Goal: Information Seeking & Learning: Learn about a topic

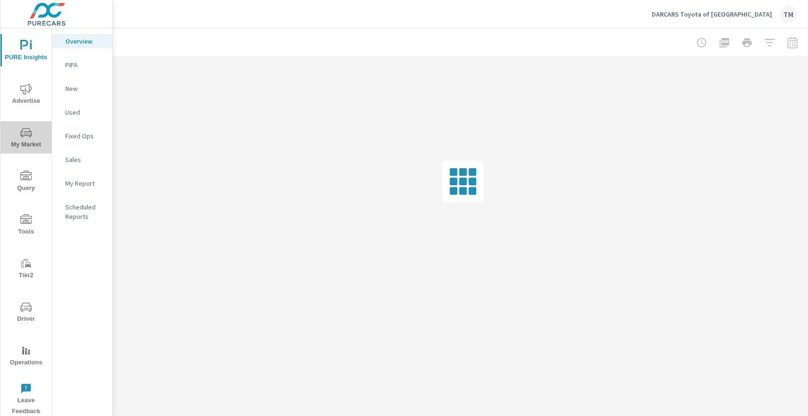
click at [34, 137] on span "My Market" at bounding box center [25, 138] width 45 height 23
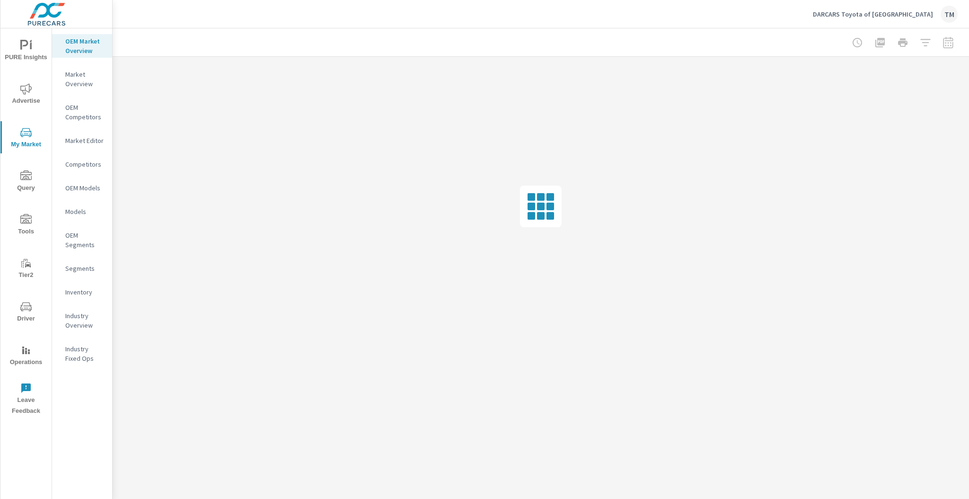
click at [88, 148] on nav "OEM Market Overview Market Overview OEM Competitors Market Editor Competitors O…" at bounding box center [82, 203] width 60 height 350
click at [89, 141] on p "Market Editor" at bounding box center [84, 140] width 39 height 9
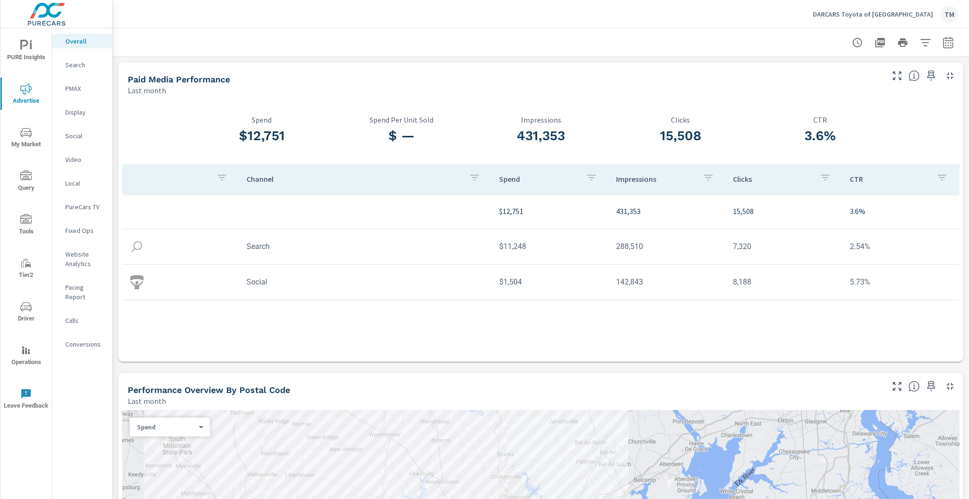
click at [61, 135] on div "Social" at bounding box center [82, 136] width 60 height 14
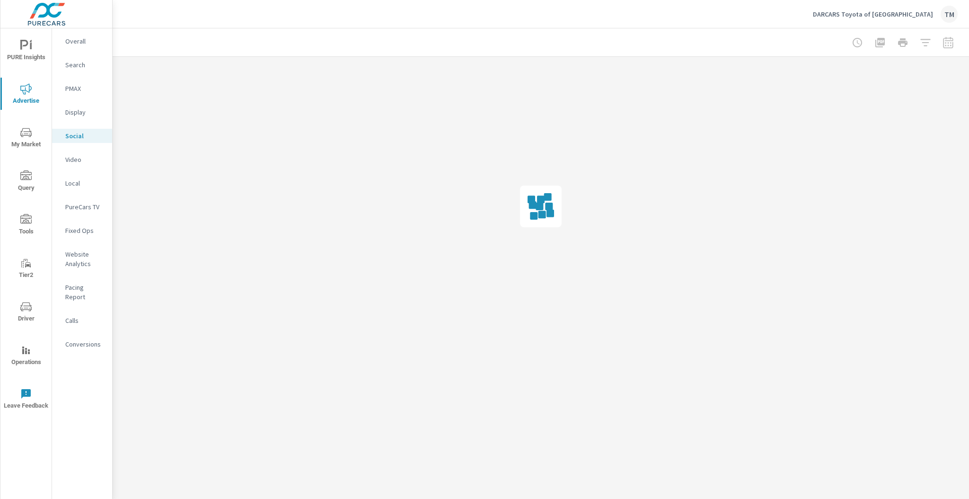
click at [78, 143] on nav "Overall Search PMAX Display Social Video Local PureCars TV Fixed Ops Website An…" at bounding box center [82, 196] width 60 height 336
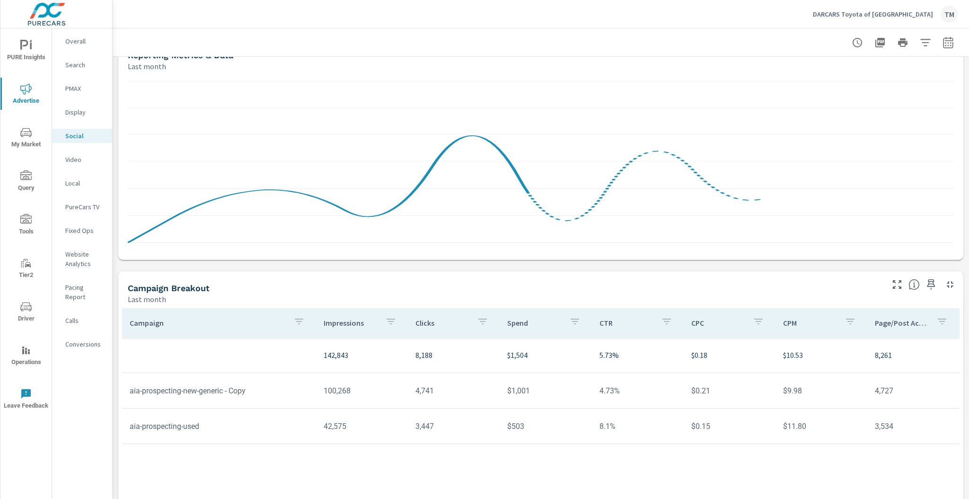
scroll to position [114, 0]
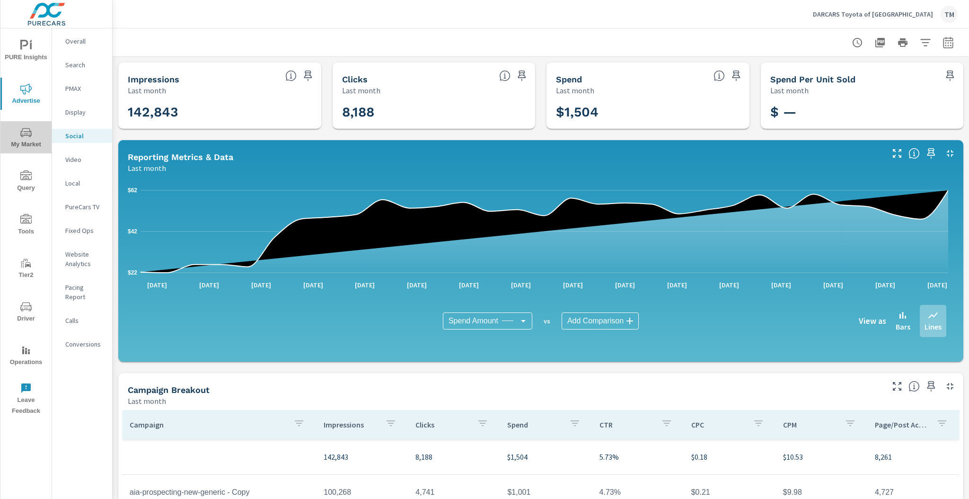
click at [27, 146] on span "My Market" at bounding box center [25, 138] width 45 height 23
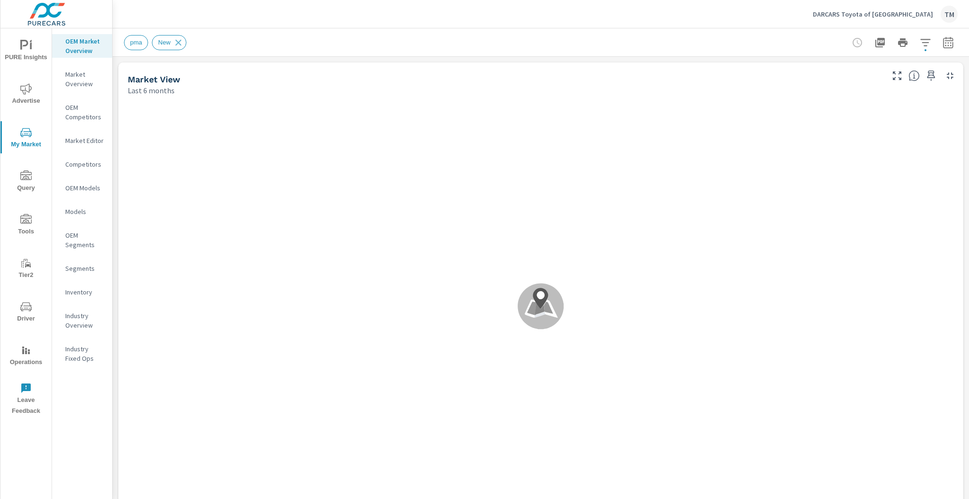
click at [88, 295] on p "Inventory" at bounding box center [84, 291] width 39 height 9
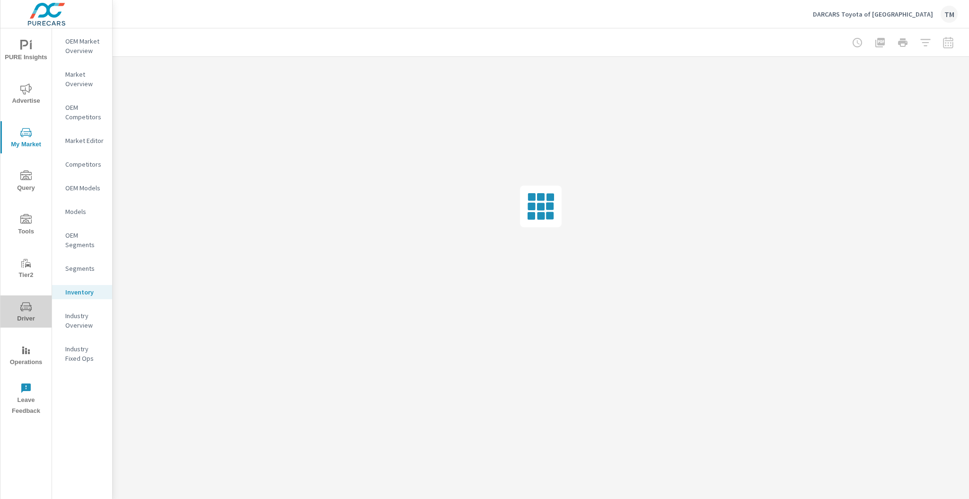
click at [28, 318] on span "Driver" at bounding box center [25, 312] width 45 height 23
click at [27, 315] on span "Driver" at bounding box center [25, 312] width 45 height 23
